Goal: Task Accomplishment & Management: Manage account settings

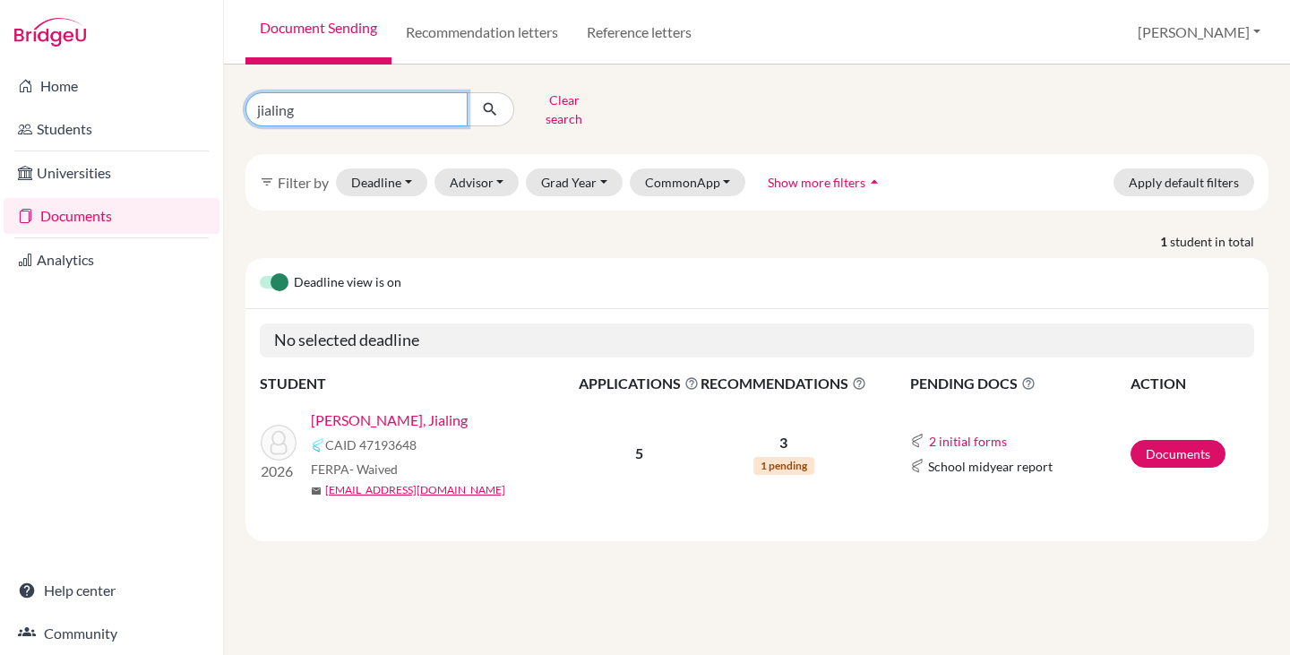
drag, startPoint x: 340, startPoint y: 99, endPoint x: 93, endPoint y: 106, distance: 247.3
click at [94, 106] on div "Home Students Universities Documents Analytics Help center Community Document S…" at bounding box center [645, 327] width 1290 height 655
type input "christian"
click button "submit" at bounding box center [490, 109] width 47 height 34
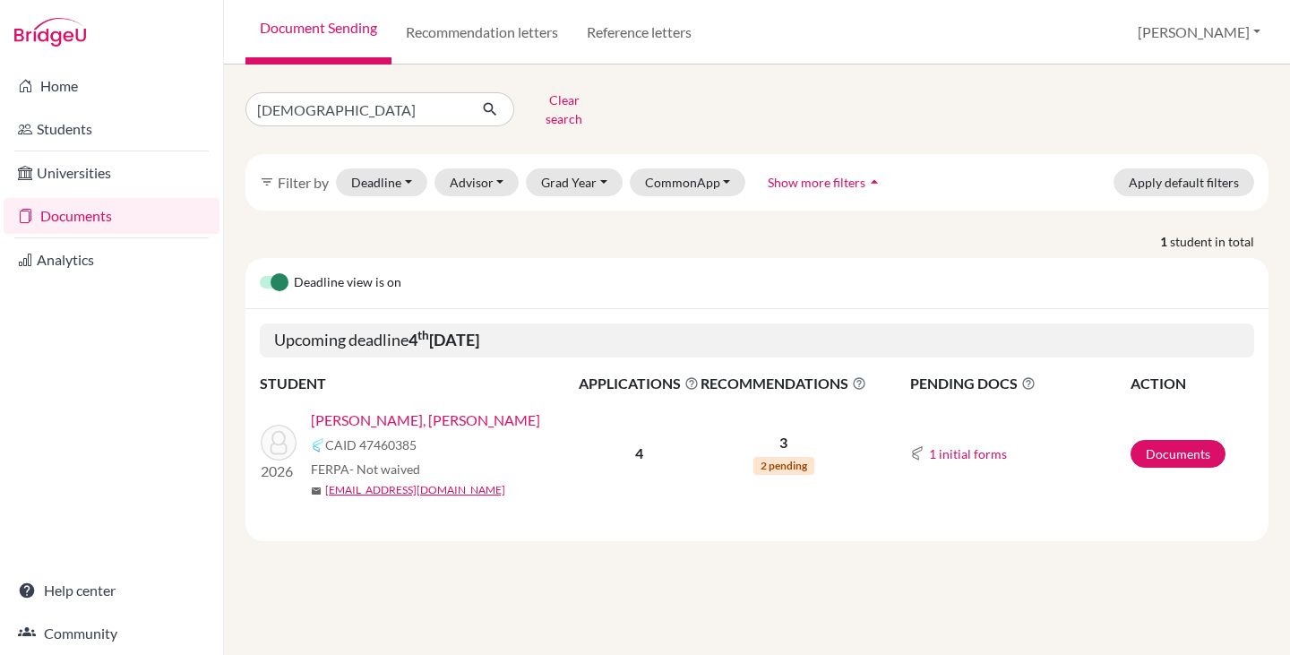
click at [364, 409] on link "[PERSON_NAME], [PERSON_NAME]" at bounding box center [425, 419] width 229 height 21
click at [365, 409] on link "[PERSON_NAME], [PERSON_NAME]" at bounding box center [425, 419] width 229 height 21
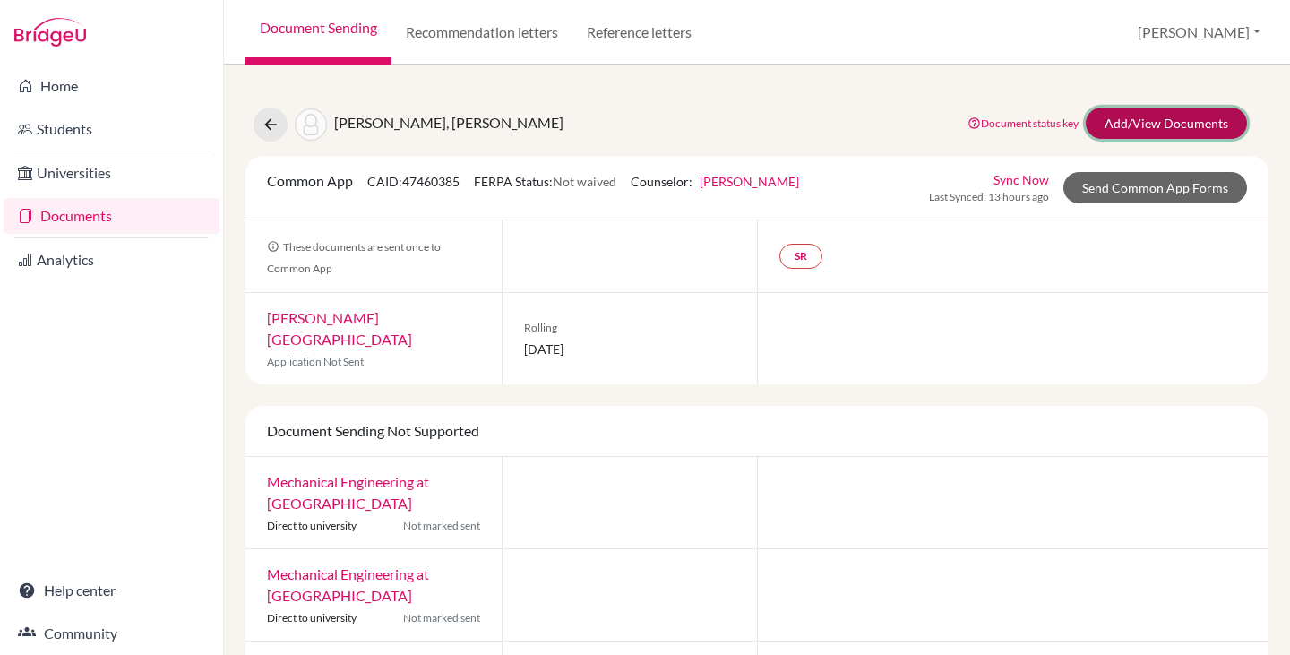
click at [1126, 124] on link "Add/View Documents" at bounding box center [1166, 122] width 161 height 31
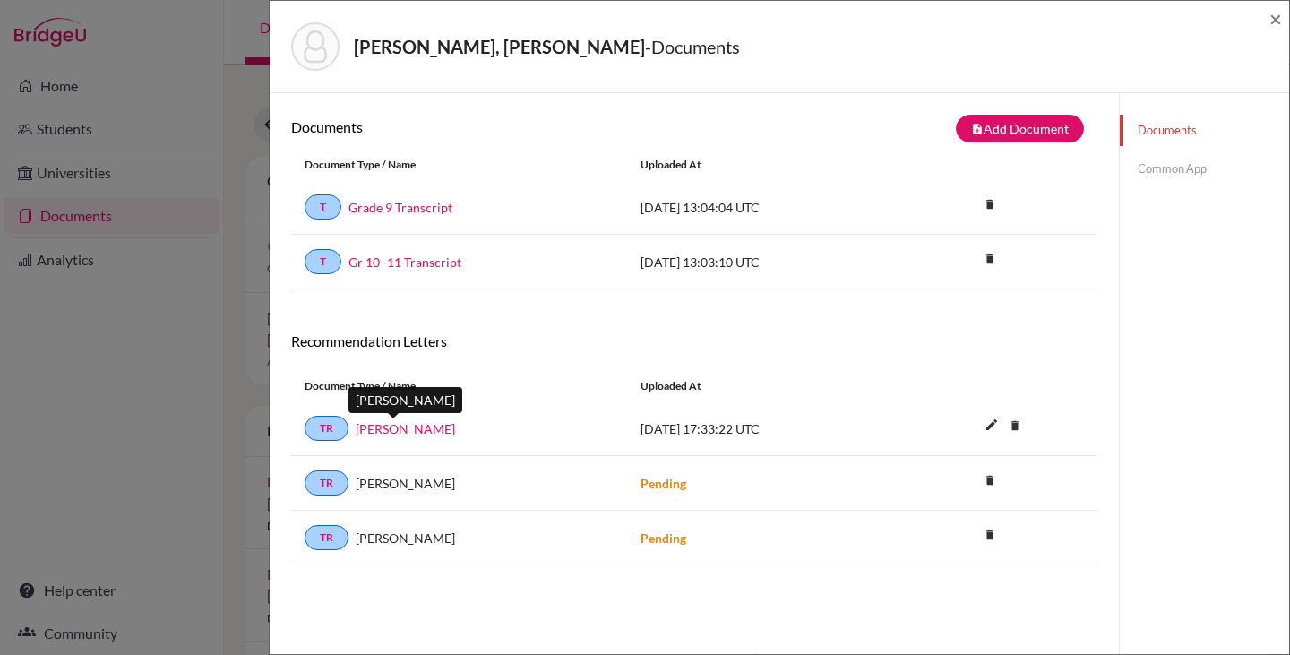
click at [393, 426] on link "[PERSON_NAME]" at bounding box center [405, 428] width 99 height 19
